Goal: Task Accomplishment & Management: Check status

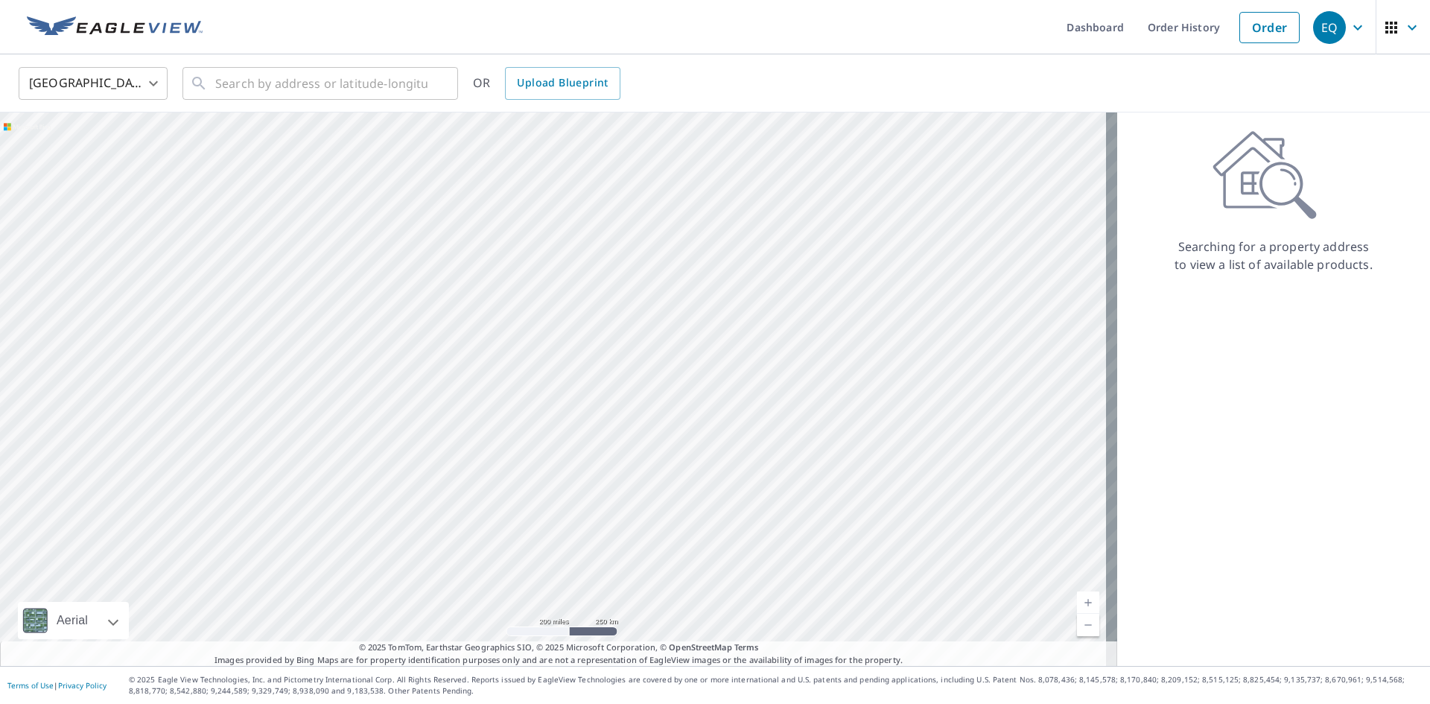
click at [1404, 30] on icon "button" at bounding box center [1413, 28] width 18 height 18
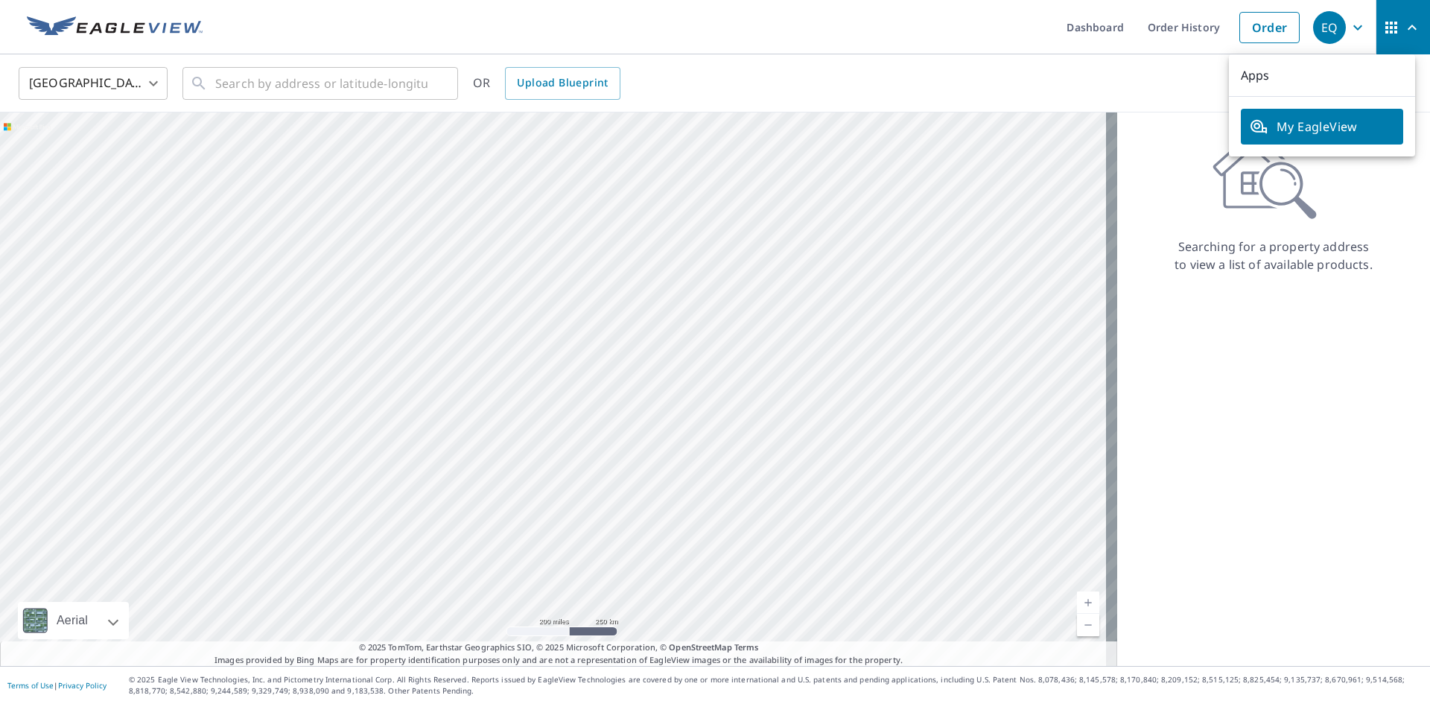
click at [1349, 24] on icon "button" at bounding box center [1358, 28] width 18 height 18
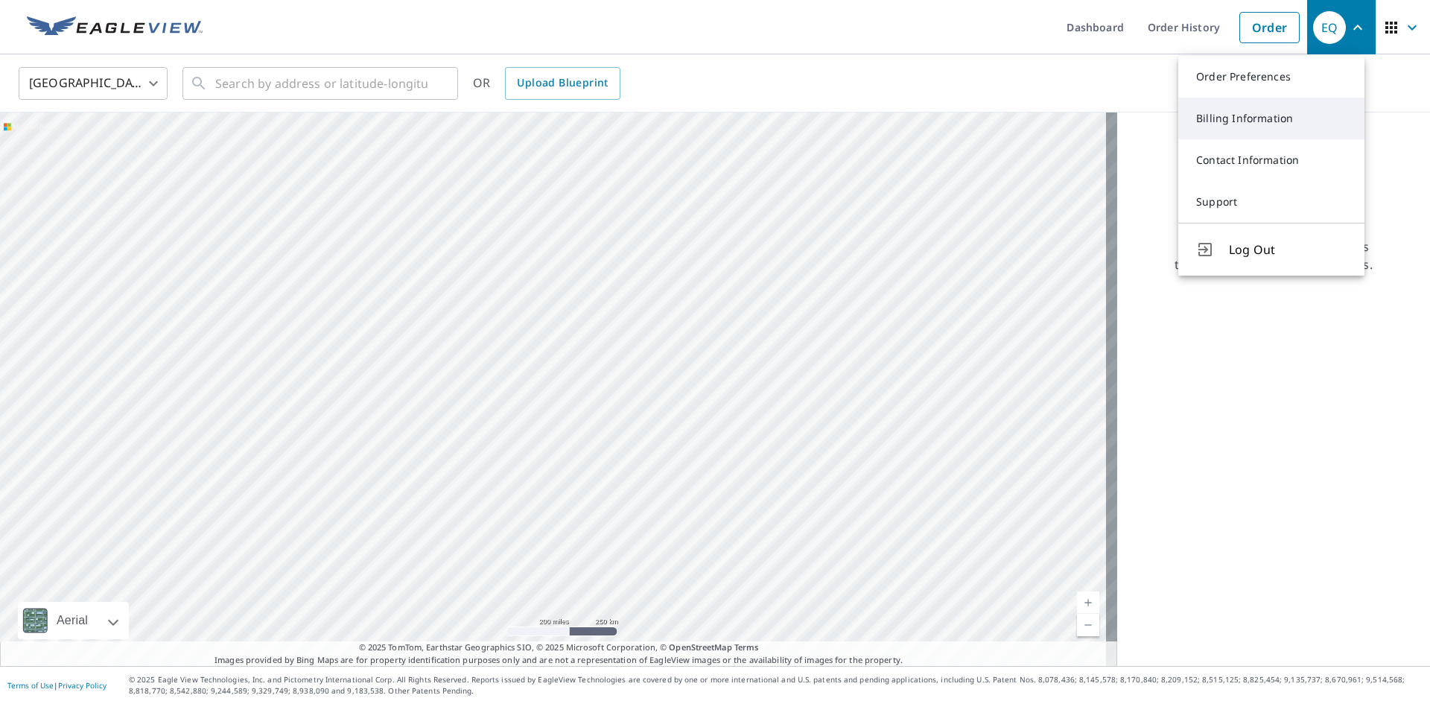
click at [1266, 121] on link "Billing Information" at bounding box center [1272, 119] width 186 height 42
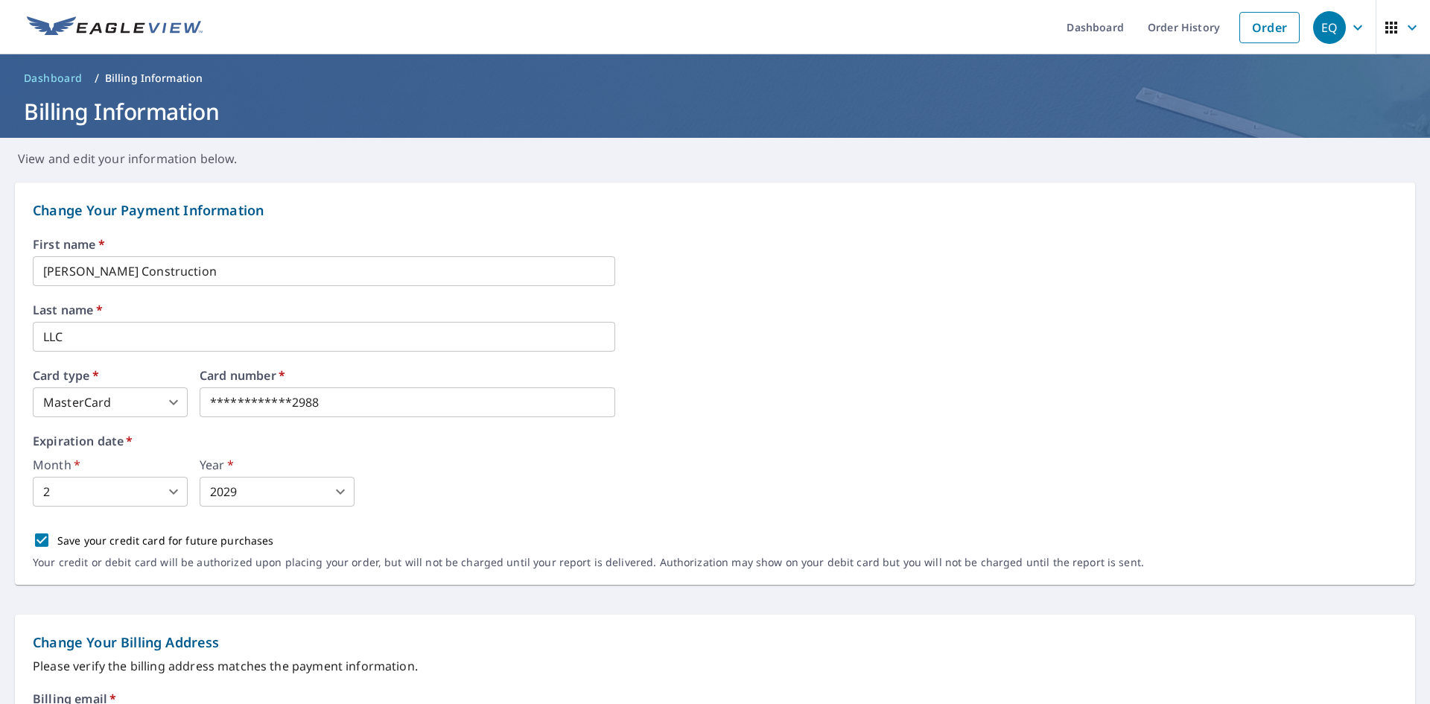
click at [1336, 22] on span "EQ" at bounding box center [1341, 28] width 57 height 36
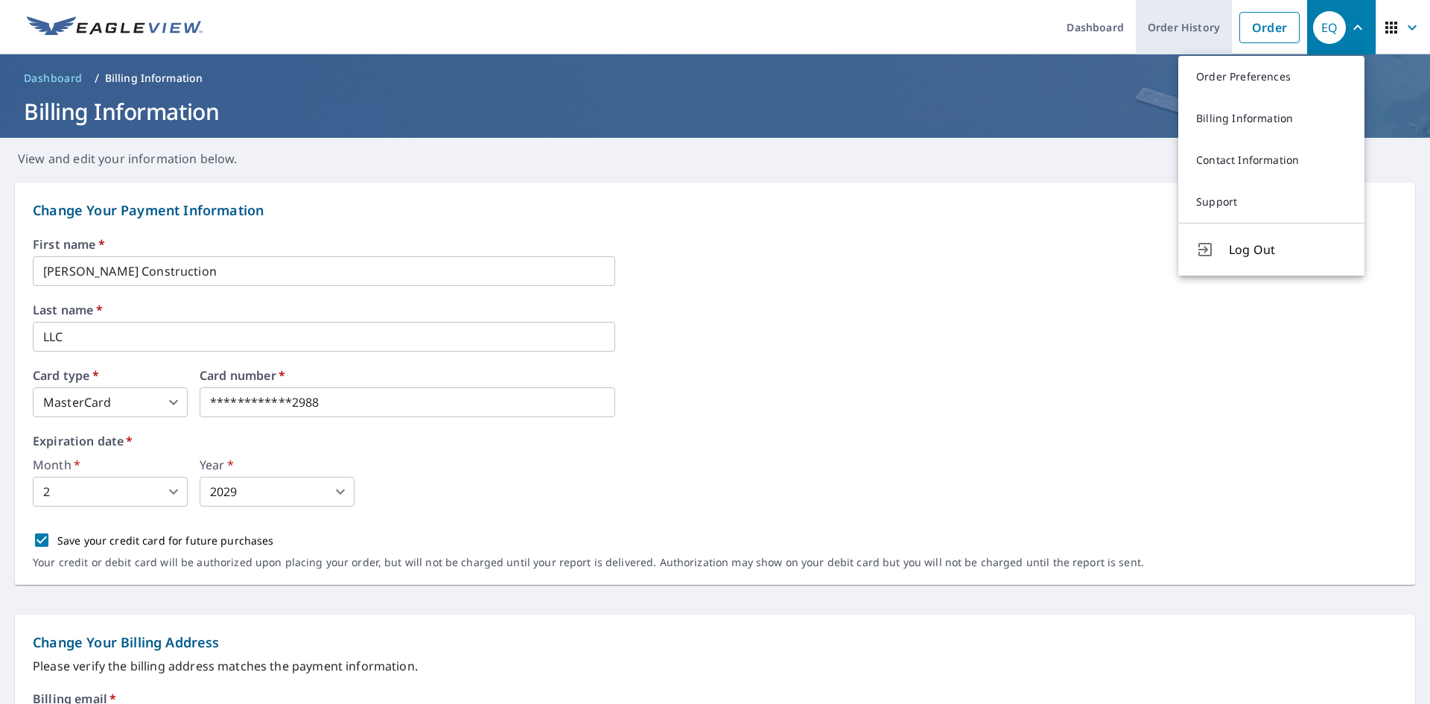
click at [1190, 28] on link "Order History" at bounding box center [1184, 27] width 96 height 54
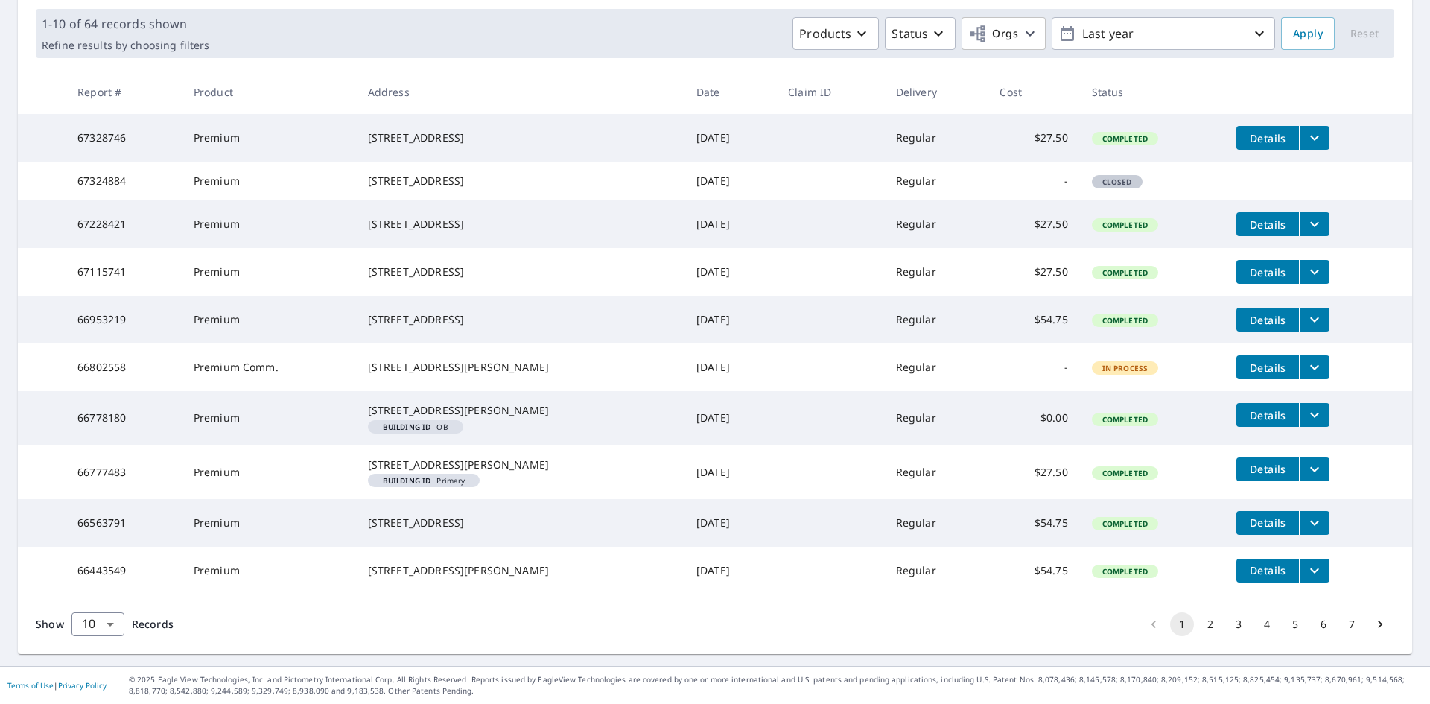
scroll to position [302, 0]
click at [1199, 617] on button "2" at bounding box center [1211, 624] width 24 height 24
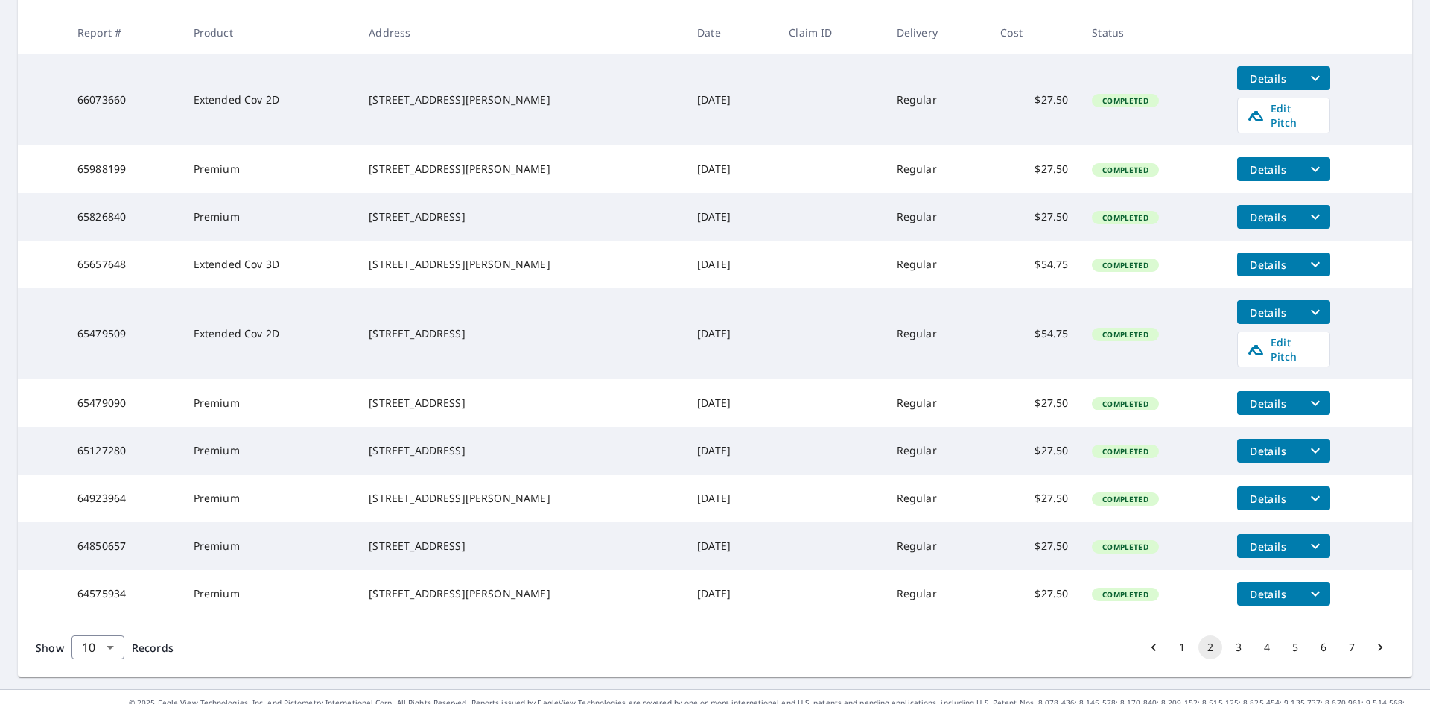
scroll to position [326, 0]
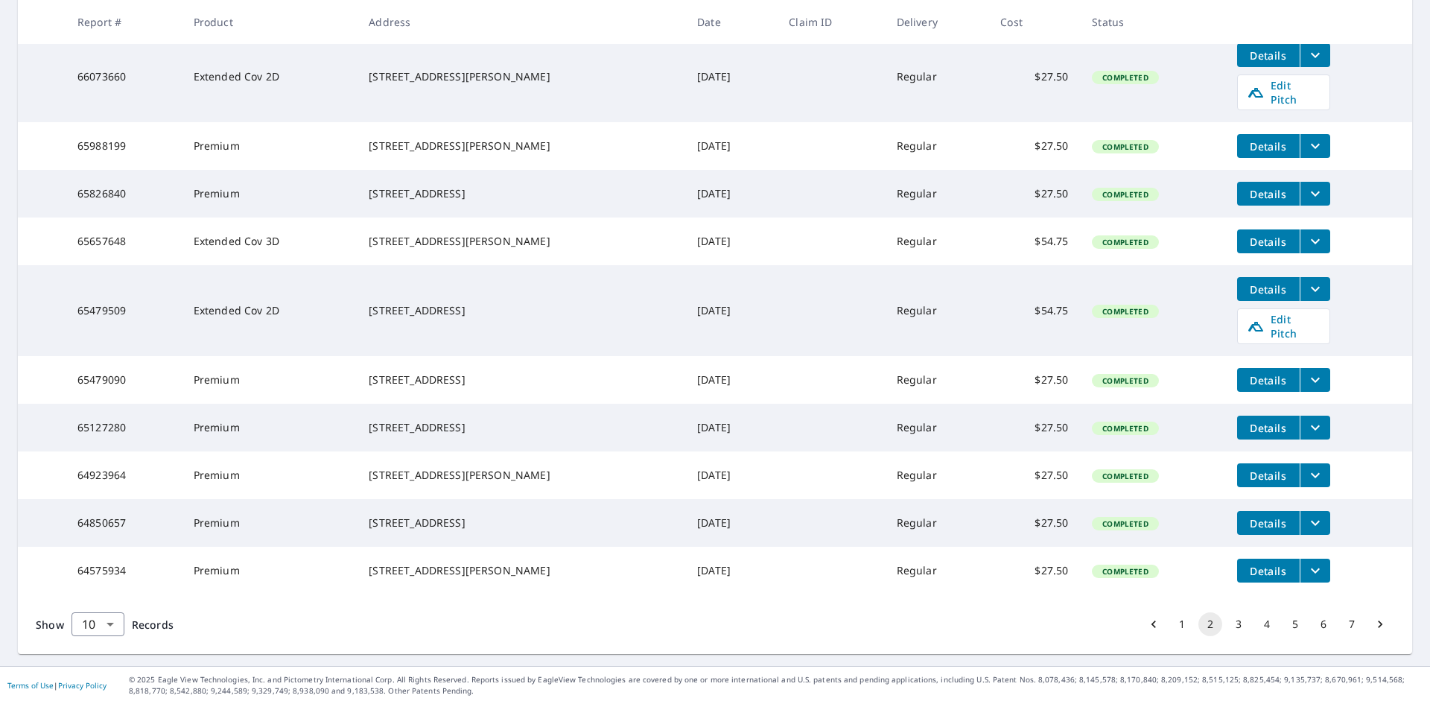
click at [1227, 624] on button "3" at bounding box center [1239, 624] width 24 height 24
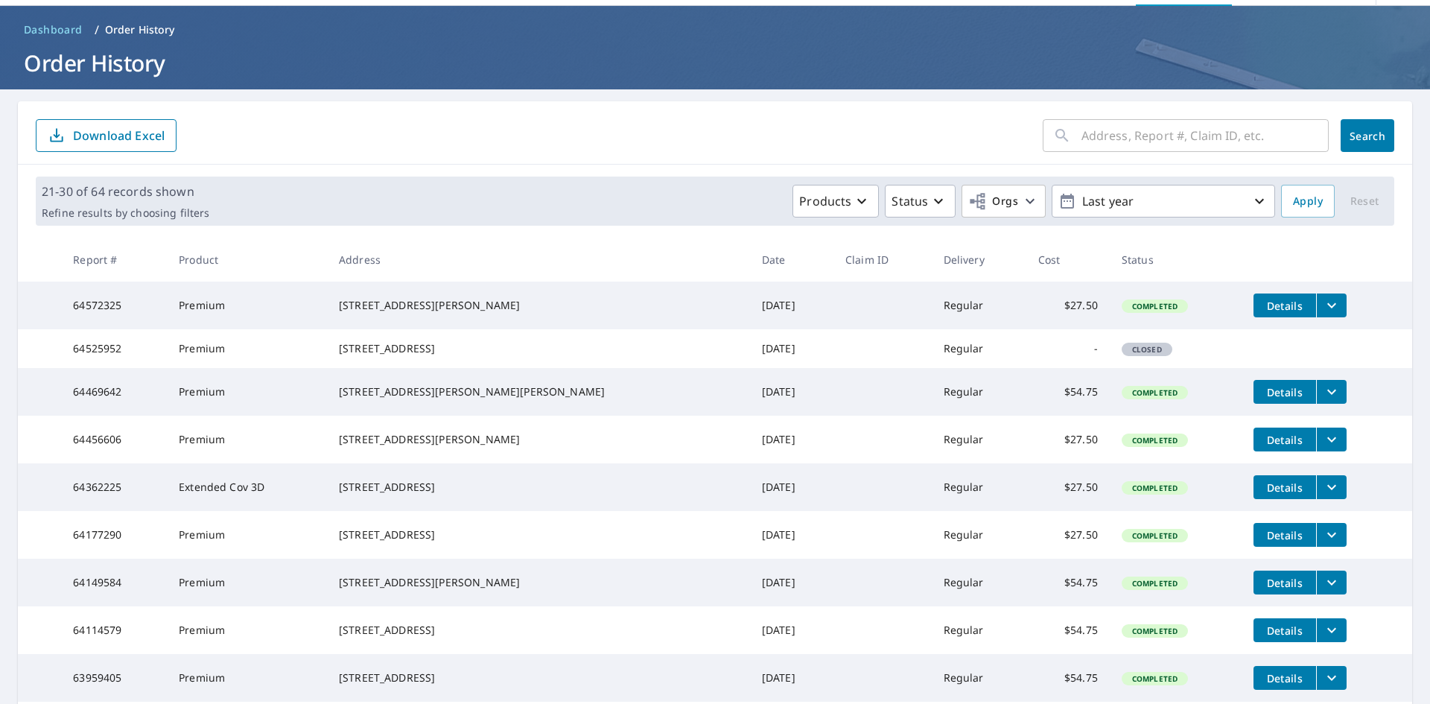
scroll to position [74, 0]
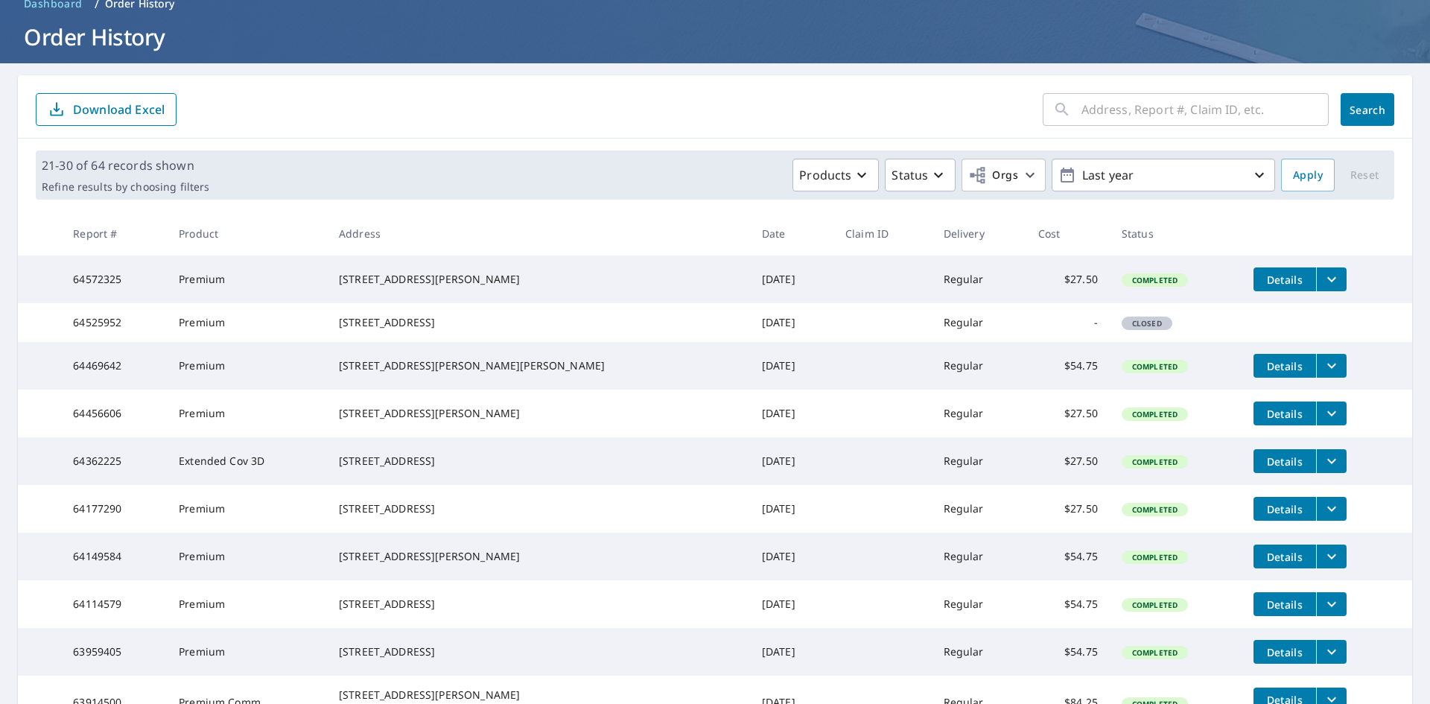
click at [1407, 288] on main "​ Search Download Excel 21-30 of 64 records shown Refine results by choosing fi…" at bounding box center [715, 432] width 1430 height 738
click at [1406, 257] on main "​ Search Download Excel 21-30 of 64 records shown Refine results by choosing fi…" at bounding box center [715, 432] width 1430 height 738
click at [1410, 127] on main "​ Search Download Excel 21-30 of 64 records shown Refine results by choosing fi…" at bounding box center [715, 432] width 1430 height 738
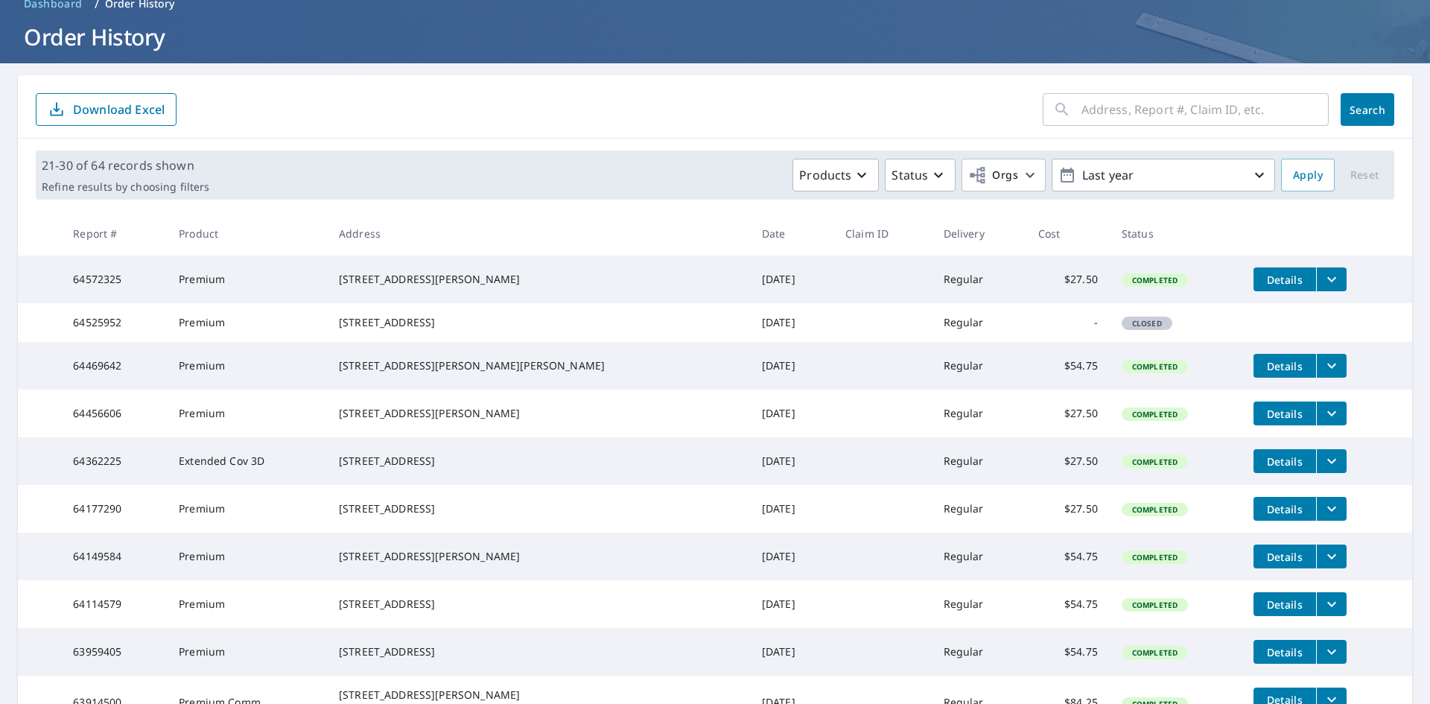
click at [1410, 127] on main "​ Search Download Excel 21-30 of 64 records shown Refine results by choosing fi…" at bounding box center [715, 432] width 1430 height 738
click at [1416, 127] on main "​ Search Download Excel 21-30 of 64 records shown Refine results by choosing fi…" at bounding box center [715, 432] width 1430 height 738
click at [1418, 150] on main "​ Search Download Excel 21-30 of 64 records shown Refine results by choosing fi…" at bounding box center [715, 432] width 1430 height 738
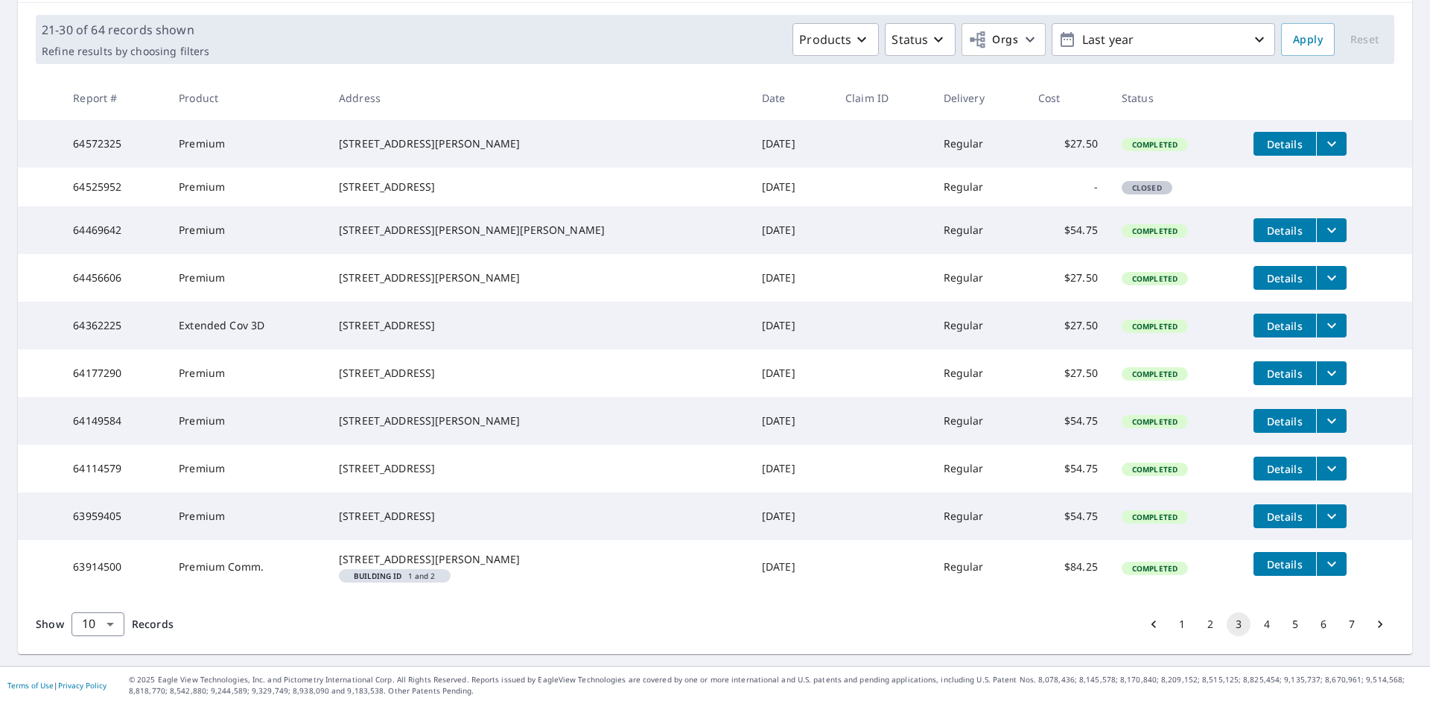
scroll to position [288, 0]
click at [1255, 623] on button "4" at bounding box center [1267, 624] width 24 height 24
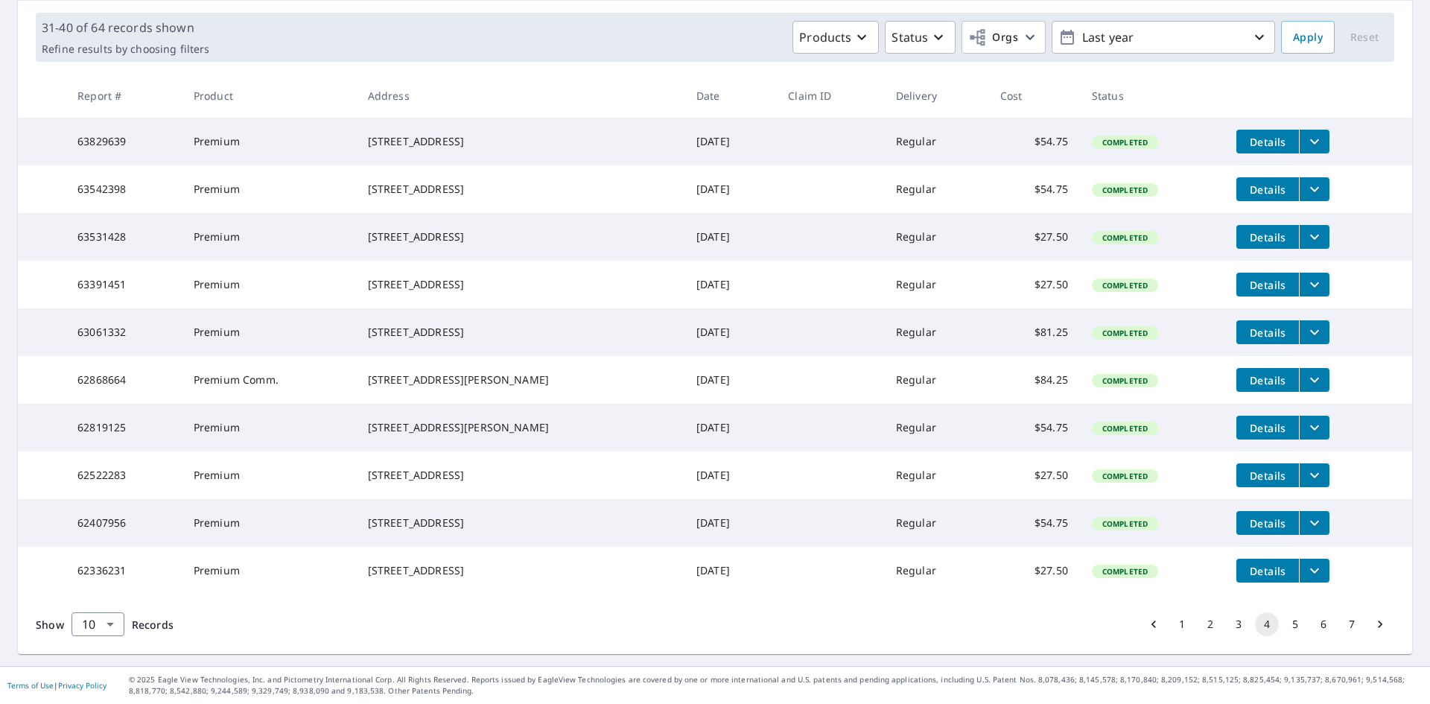
scroll to position [272, 0]
click at [1284, 626] on button "5" at bounding box center [1296, 624] width 24 height 24
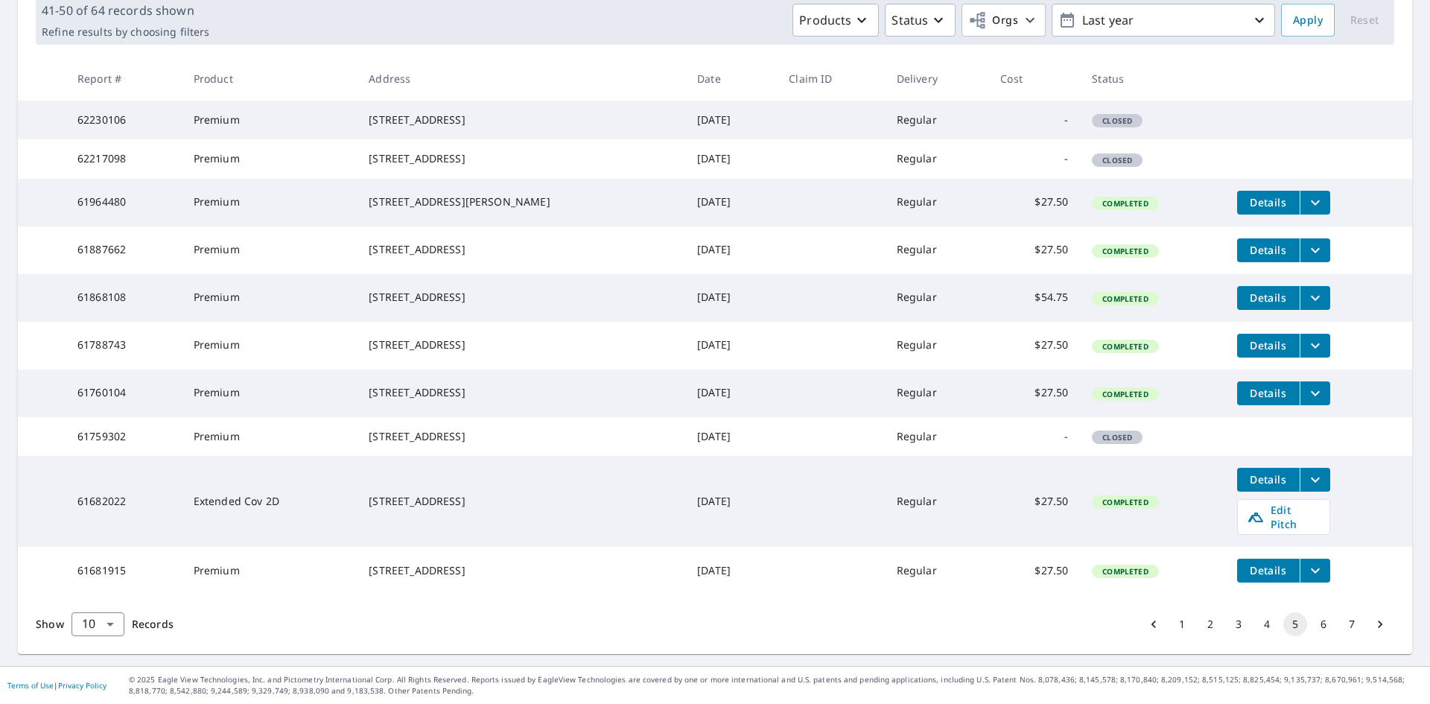
scroll to position [299, 0]
click at [1176, 622] on button "1" at bounding box center [1182, 624] width 24 height 24
